Goal: Task Accomplishment & Management: Manage account settings

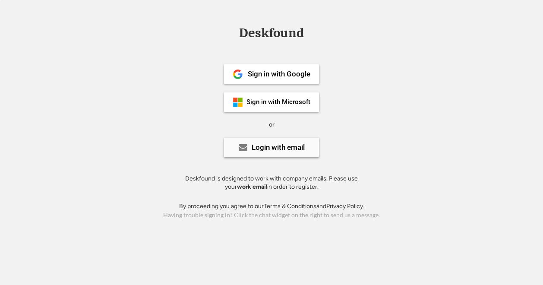
click at [284, 146] on div "Login with email" at bounding box center [278, 147] width 53 height 7
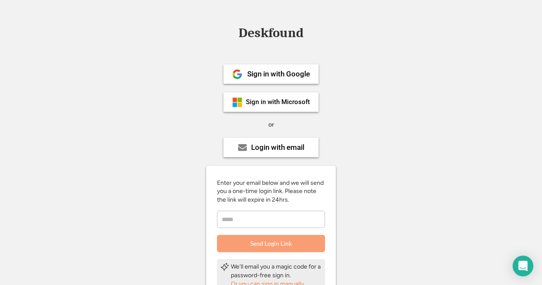
scroll to position [101, 0]
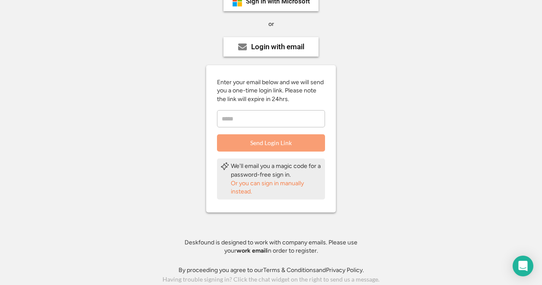
click at [242, 184] on div "Or you can sign in manually instead." at bounding box center [276, 187] width 91 height 17
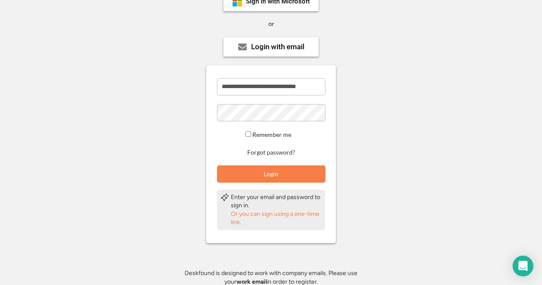
click at [364, 142] on div "**********" at bounding box center [271, 121] width 194 height 350
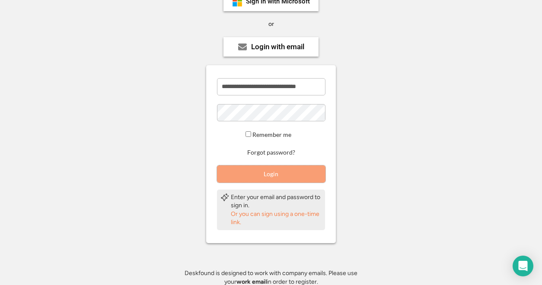
click at [269, 173] on button "Login" at bounding box center [271, 173] width 108 height 17
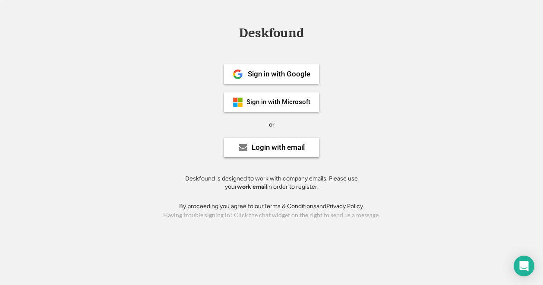
click at [536, 147] on div "Deskfound Sign in with Google Sign in with Microsoft or Login with email Deskfo…" at bounding box center [271, 123] width 543 height 195
